Goal: Information Seeking & Learning: Learn about a topic

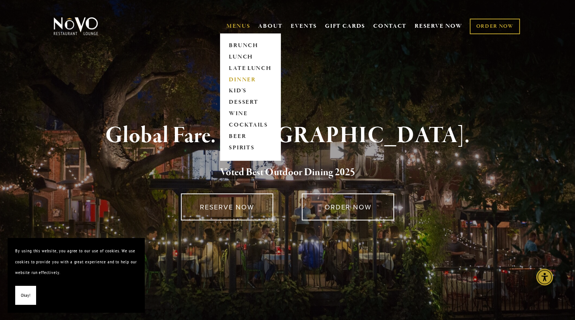
click at [240, 78] on link "DINNER" at bounding box center [251, 79] width 48 height 11
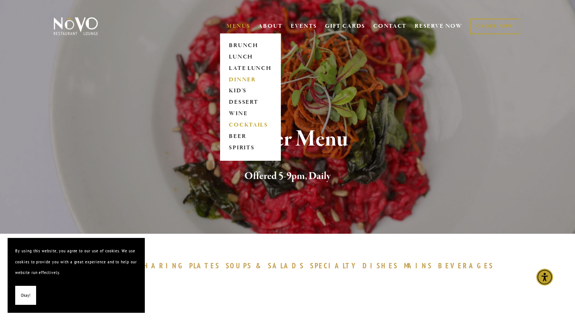
click at [249, 124] on link "COCKTAILS" at bounding box center [251, 125] width 48 height 11
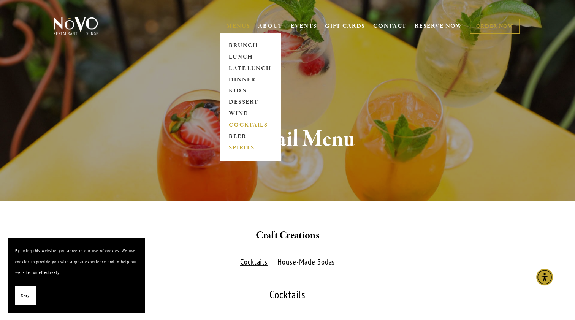
click at [239, 148] on link "SPIRITS" at bounding box center [251, 148] width 48 height 11
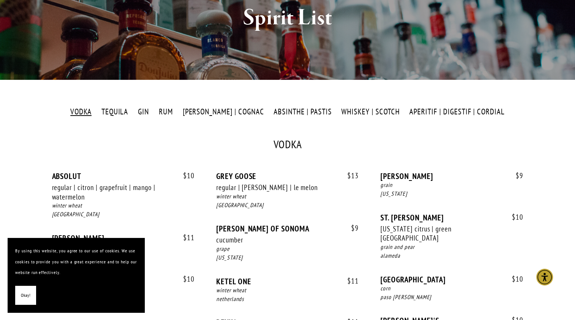
scroll to position [122, 0]
click at [131, 111] on label "TEQUILA" at bounding box center [114, 111] width 35 height 11
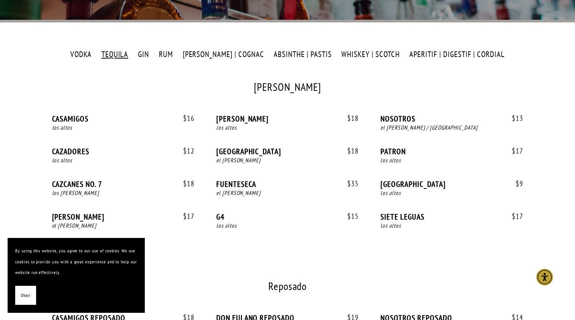
scroll to position [160, 0]
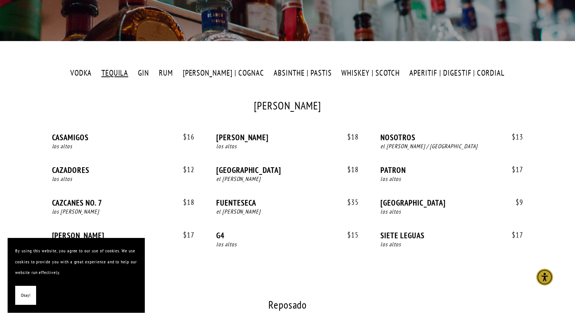
click at [354, 73] on label "WHISKEY | SCOTCH" at bounding box center [371, 73] width 66 height 11
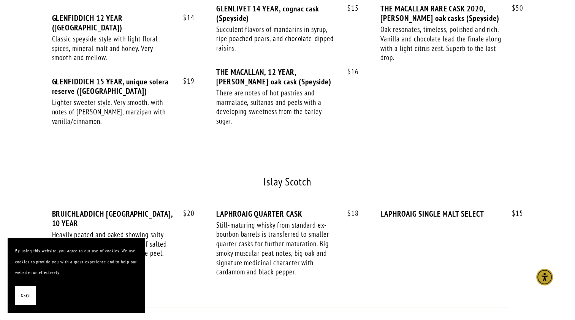
scroll to position [2111, 0]
